Goal: Information Seeking & Learning: Learn about a topic

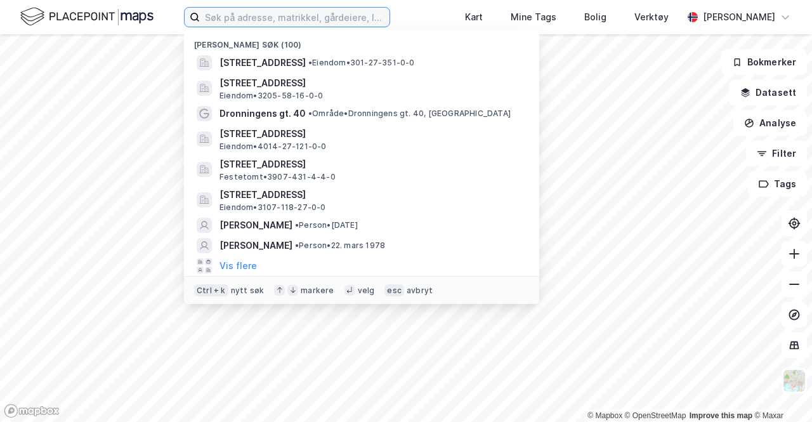
click at [269, 25] on input at bounding box center [295, 17] width 190 height 19
click at [373, 4] on div "Nylige søk (100) [STREET_ADDRESS] • Eiendom • 301-27-351-0-0 Trondheimsveien 18…" at bounding box center [406, 17] width 812 height 34
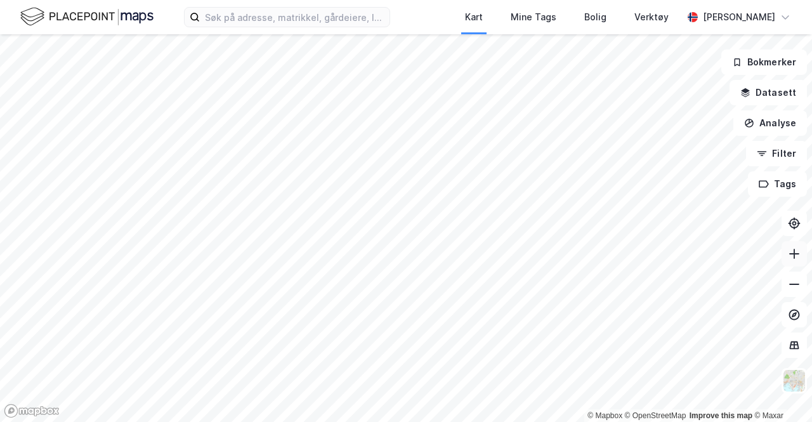
click at [799, 255] on icon at bounding box center [793, 253] width 13 height 13
click at [509, 34] on div "Kart Mine Tags Bolig Verktøy [PERSON_NAME] © Mapbox © OpenStreetMap Improve thi…" at bounding box center [406, 211] width 812 height 422
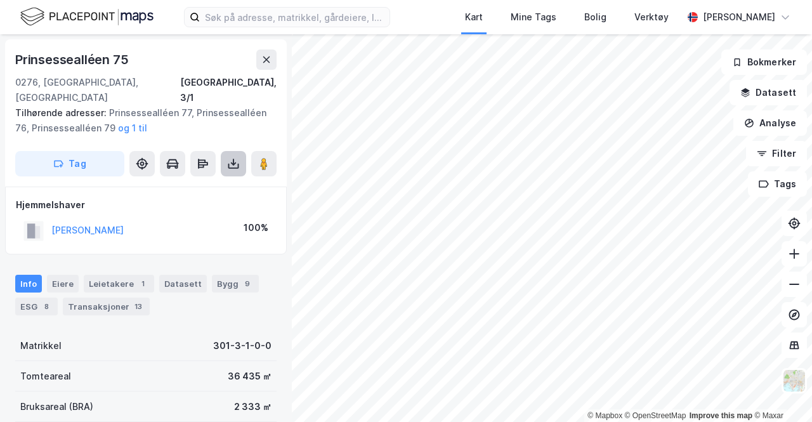
click at [235, 157] on icon at bounding box center [233, 163] width 13 height 13
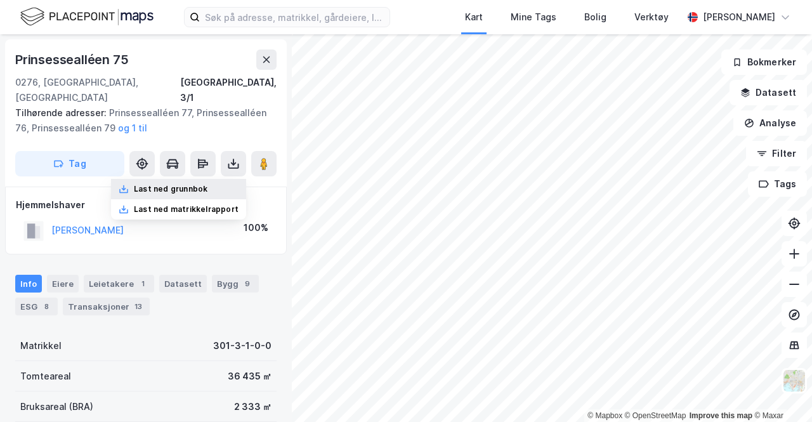
click at [201, 184] on div "Last ned grunnbok" at bounding box center [171, 189] width 74 height 10
click at [112, 275] on div "Leietakere 1" at bounding box center [119, 284] width 70 height 18
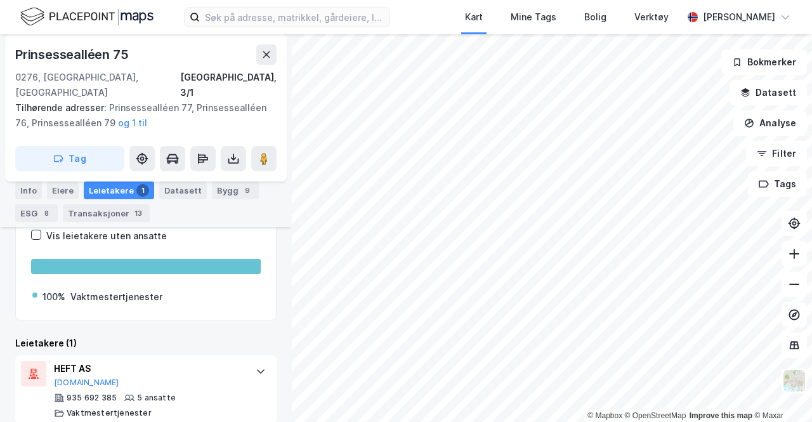
scroll to position [148, 0]
click at [53, 355] on div "HEFT AS [DOMAIN_NAME] 935 692 385 5 ansatte Vaktmestertjenester" at bounding box center [145, 389] width 261 height 68
click at [799, 251] on icon at bounding box center [793, 253] width 13 height 13
click at [620, 2] on div "Kart Mine Tags Bolig Verktøy [PERSON_NAME] © Mapbox © OpenStreetMap Improve thi…" at bounding box center [406, 211] width 812 height 422
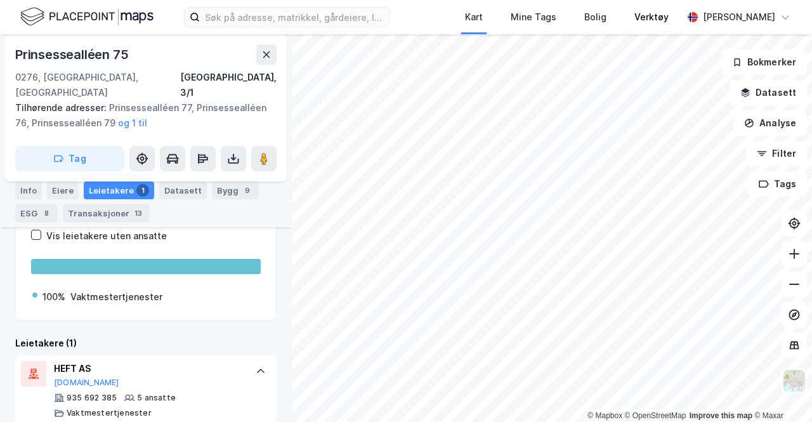
click at [661, 0] on div "Kart Mine Tags Bolig Verktøy [PERSON_NAME] © Mapbox © OpenStreetMap Improve thi…" at bounding box center [406, 211] width 812 height 422
click at [223, 185] on div "Bygg 9" at bounding box center [235, 190] width 47 height 18
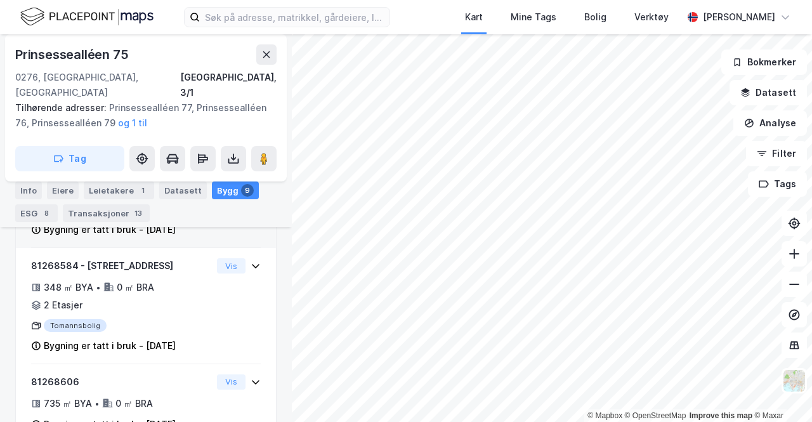
scroll to position [684, 0]
click at [341, 421] on html "Kart Mine Tags Bolig Verktøy [PERSON_NAME][GEOGRAPHIC_DATA] © Mapbox © OpenStre…" at bounding box center [406, 211] width 812 height 422
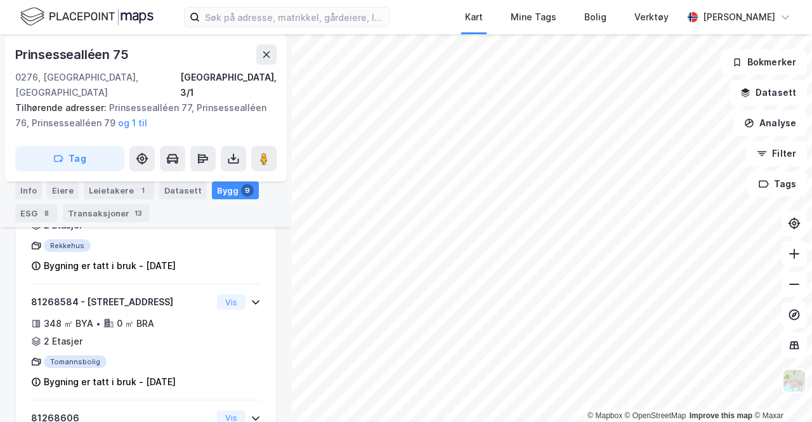
scroll to position [629, 0]
